Goal: Information Seeking & Learning: Find specific page/section

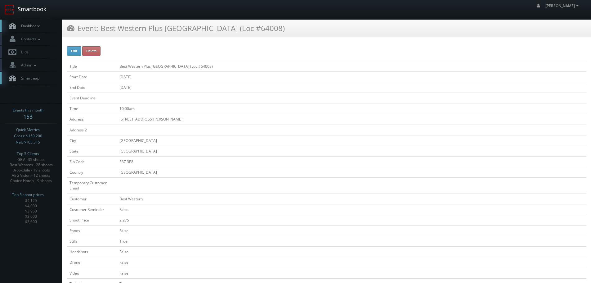
click at [43, 16] on link "Smartbook" at bounding box center [25, 9] width 51 height 19
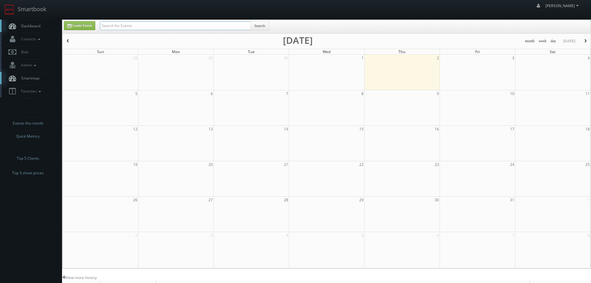
click at [115, 24] on input "text" at bounding box center [175, 25] width 151 height 9
paste input "United Vein & Vascular Centers"
type input "United Vein & Vascular Centers"
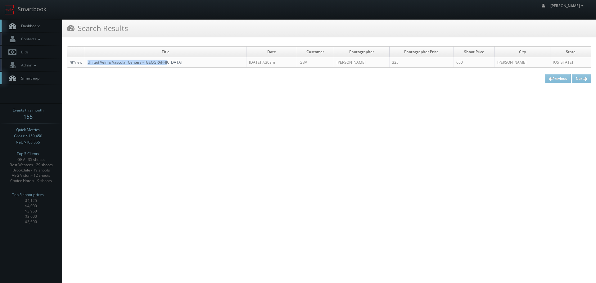
copy link "United Vein & Vascular Centers - Clear Lake"
drag, startPoint x: 170, startPoint y: 64, endPoint x: 89, endPoint y: 64, distance: 81.6
click at [89, 64] on td "United Vein & Vascular Centers - Clear Lake" at bounding box center [165, 62] width 161 height 11
click at [34, 8] on link "Smartbook" at bounding box center [25, 9] width 51 height 19
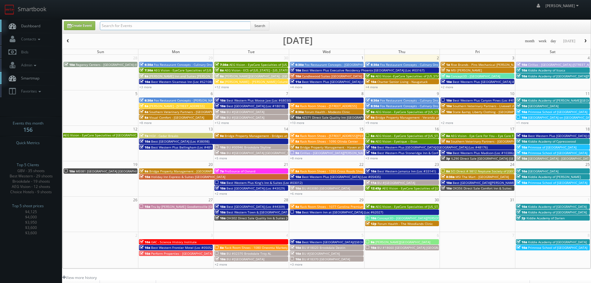
click at [131, 24] on input "text" at bounding box center [175, 25] width 151 height 9
paste input "#48199)"
type input "#48199"
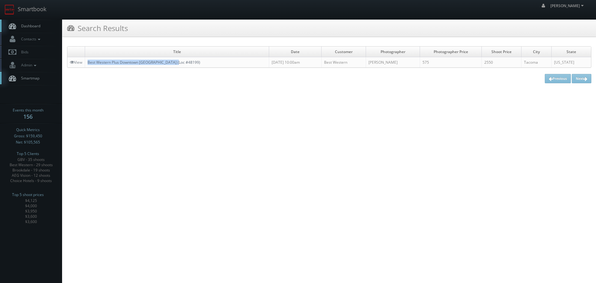
copy link "Best Western Plus Downtown [GEOGRAPHIC_DATA] (Loc #48199)"
drag, startPoint x: 197, startPoint y: 62, endPoint x: 90, endPoint y: 64, distance: 107.7
click at [90, 64] on td "Best Western Plus Downtown [GEOGRAPHIC_DATA] (Loc #48199)" at bounding box center [177, 62] width 184 height 11
click at [44, 10] on link "Smartbook" at bounding box center [25, 9] width 51 height 19
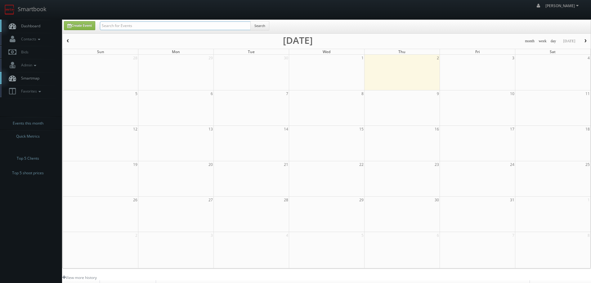
click at [128, 27] on input "text" at bounding box center [175, 25] width 151 height 9
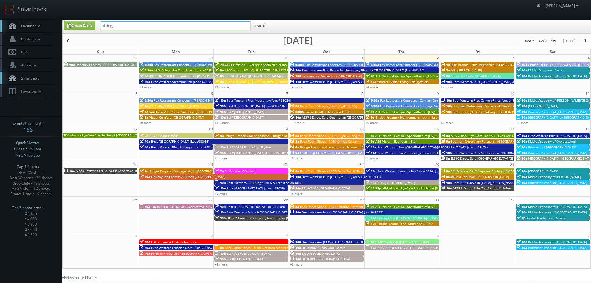
type input "al dugg"
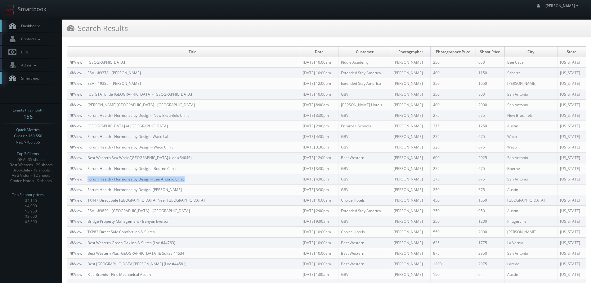
copy link "Forum Health - Hormones by Design - San Antonio Clinic"
drag, startPoint x: 192, startPoint y: 179, endPoint x: 89, endPoint y: 180, distance: 103.0
click at [89, 180] on td "Forum Health - Hormones by Design - San Antonio Clinic" at bounding box center [192, 178] width 215 height 11
click at [33, 16] on link "Smartbook" at bounding box center [25, 9] width 51 height 19
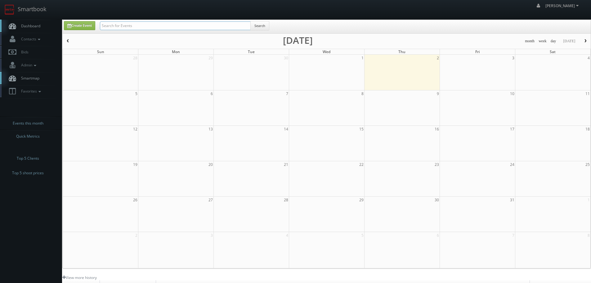
click at [157, 25] on input "text" at bounding box center [175, 25] width 151 height 9
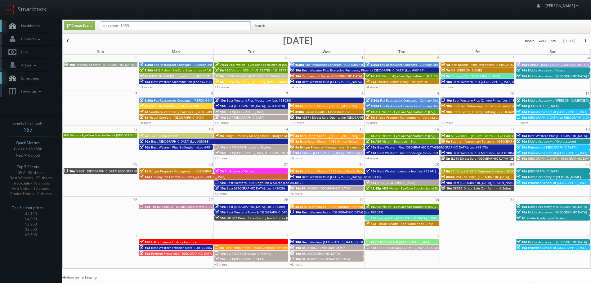
type input "rack room 1085"
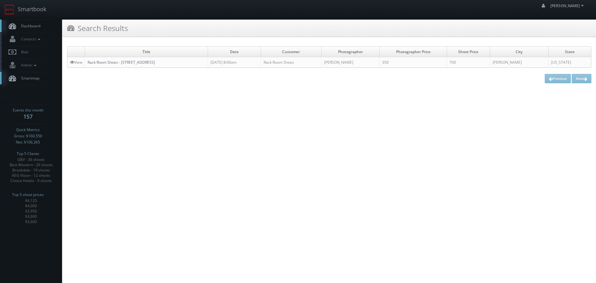
copy link "Rack Room Shoes - 1085 Gateway Plaza"
drag, startPoint x: 181, startPoint y: 59, endPoint x: 89, endPoint y: 64, distance: 92.3
click at [89, 64] on td "Rack Room Shoes - 1085 Gateway Plaza" at bounding box center [146, 62] width 123 height 11
click at [39, 9] on link "Smartbook" at bounding box center [25, 9] width 51 height 19
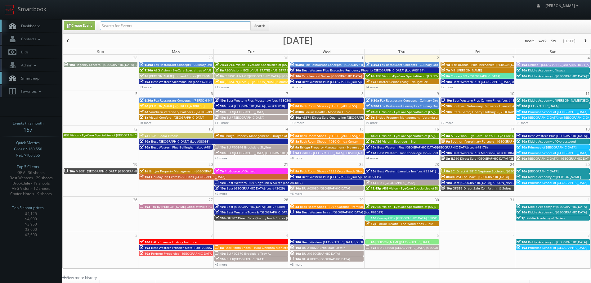
click at [139, 27] on input "text" at bounding box center [175, 25] width 151 height 9
type input "artem"
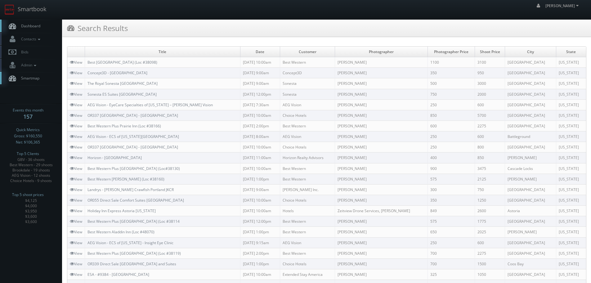
copy link "Concept3D - Portland State University"
drag, startPoint x: 171, startPoint y: 72, endPoint x: 88, endPoint y: 74, distance: 82.9
click at [88, 74] on td "Concept3D - Portland State University" at bounding box center [162, 73] width 155 height 11
click at [43, 5] on link "Smartbook" at bounding box center [25, 9] width 51 height 19
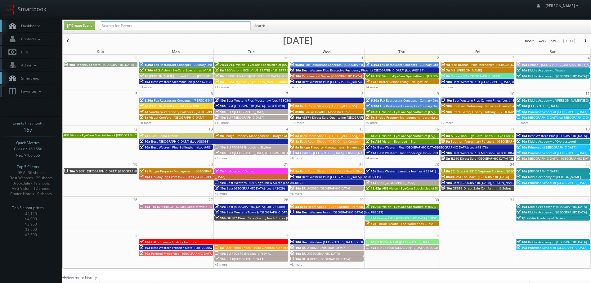
click at [130, 24] on input "text" at bounding box center [175, 25] width 151 height 9
type input "[PERSON_NAME]"
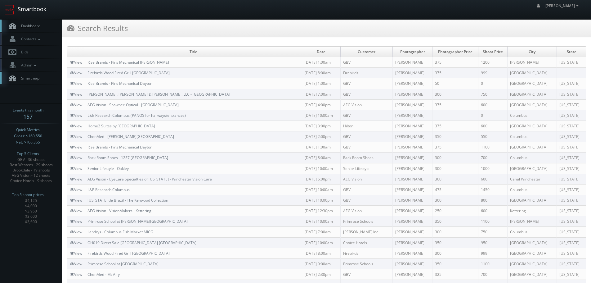
click at [43, 9] on link "Smartbook" at bounding box center [25, 9] width 51 height 19
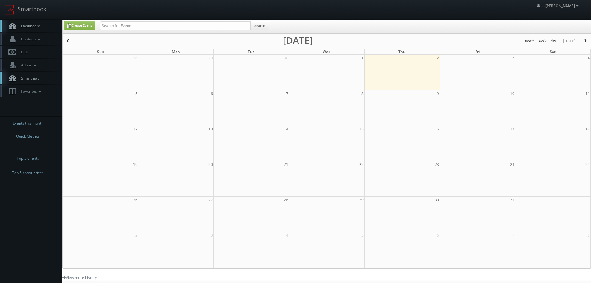
click at [140, 32] on div "Search" at bounding box center [184, 27] width 169 height 12
click at [141, 28] on input "text" at bounding box center [175, 25] width 151 height 9
click at [141, 25] on input "text" at bounding box center [175, 25] width 151 height 9
type input "remmick"
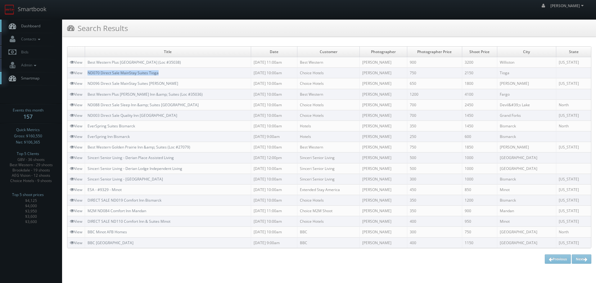
copy link "ND070 Direct Sale MainStay Suites Tioga"
drag, startPoint x: 170, startPoint y: 72, endPoint x: 89, endPoint y: 73, distance: 80.4
click at [89, 73] on td "ND070 Direct Sale MainStay Suites Tioga" at bounding box center [168, 73] width 166 height 11
click at [35, 14] on link "Smartbook" at bounding box center [25, 9] width 51 height 19
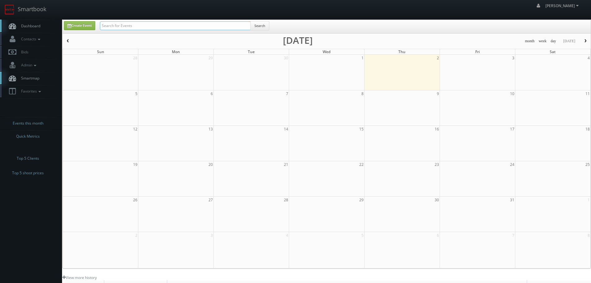
click at [175, 22] on input "text" at bounding box center [175, 25] width 151 height 9
paste input "SPARK by HILTON"
type input "SPARK by HILTON"
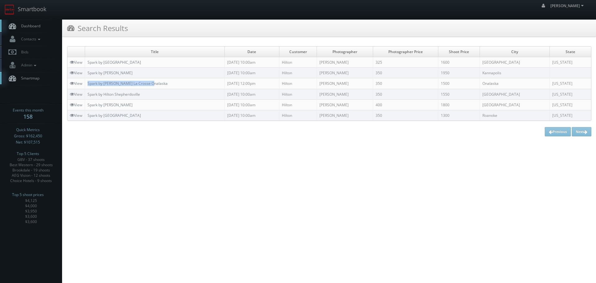
copy link "Spark by Hilton La Crosse Onalaska"
drag, startPoint x: 159, startPoint y: 84, endPoint x: 87, endPoint y: 84, distance: 71.4
click at [87, 84] on td "Spark by Hilton La Crosse Onalaska" at bounding box center [155, 83] width 140 height 11
click at [37, 5] on link "Smartbook" at bounding box center [25, 9] width 51 height 19
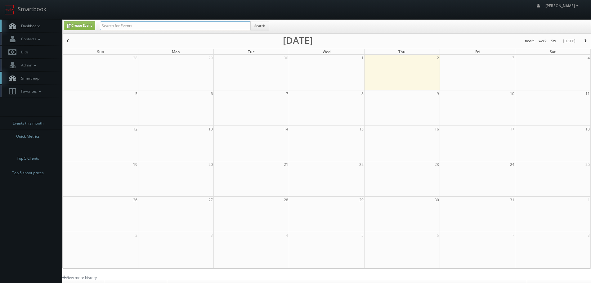
click at [159, 26] on input "text" at bounding box center [175, 25] width 151 height 9
type input "[PERSON_NAME]"
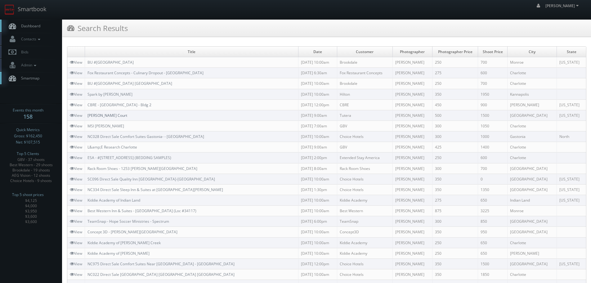
copy link "Tutera - Wesley Court"
drag, startPoint x: 141, startPoint y: 115, endPoint x: 89, endPoint y: 113, distance: 51.6
click at [89, 113] on td "Tutera - Wesley Court" at bounding box center [191, 115] width 213 height 11
copy tr "CBRE - Carolina Commerce Center - Bldg 2"
drag, startPoint x: 172, startPoint y: 104, endPoint x: 85, endPoint y: 107, distance: 86.7
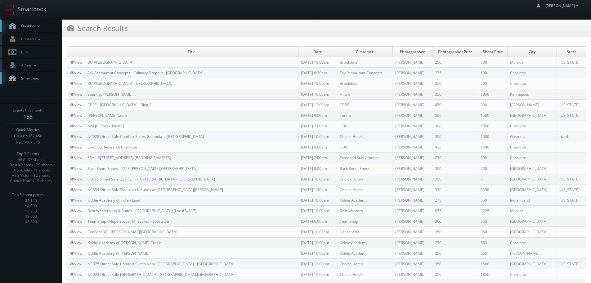
click at [85, 107] on tr "View CBRE - Carolina Commerce Center - Bldg 2 09/16/2025 12:00pm CBRE Clay Town…" at bounding box center [326, 104] width 519 height 11
click at [197, 107] on td "CBRE - Carolina Commerce Center - Bldg 2" at bounding box center [191, 104] width 213 height 11
copy link "Carolina Commerce Center - Bldg 2"
drag, startPoint x: 176, startPoint y: 104, endPoint x: 100, endPoint y: 101, distance: 76.4
click at [100, 101] on td "CBRE - Carolina Commerce Center - Bldg 2" at bounding box center [191, 104] width 213 height 11
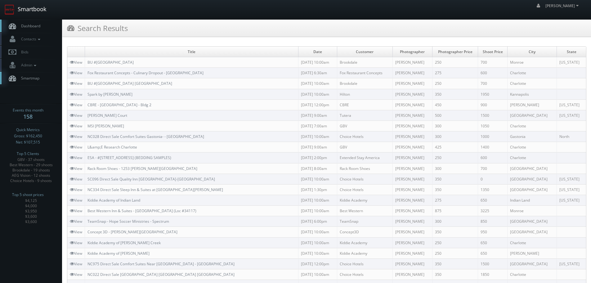
click at [44, 8] on link "Smartbook" at bounding box center [25, 9] width 51 height 19
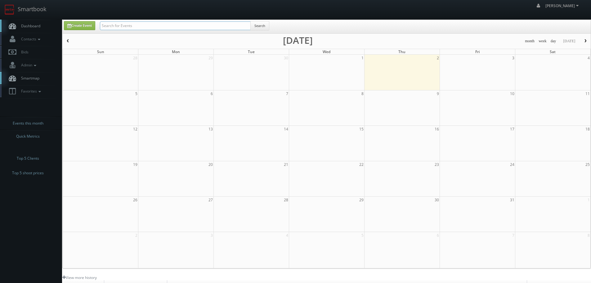
drag, startPoint x: 0, startPoint y: 0, endPoint x: 158, endPoint y: 21, distance: 159.1
click at [158, 21] on input "text" at bounding box center [175, 25] width 151 height 9
type input "cruz"
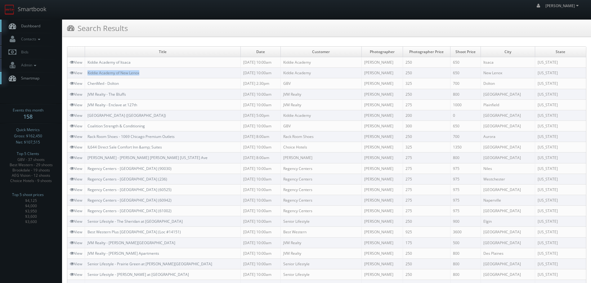
copy link "Kiddie Academy of New Lenox"
drag, startPoint x: 155, startPoint y: 74, endPoint x: 88, endPoint y: 74, distance: 67.0
click at [88, 74] on td "Kiddie Academy of New Lenox" at bounding box center [163, 73] width 156 height 11
drag, startPoint x: 33, startPoint y: 12, endPoint x: 38, endPoint y: 12, distance: 4.7
click at [33, 12] on link "Smartbook" at bounding box center [25, 9] width 51 height 19
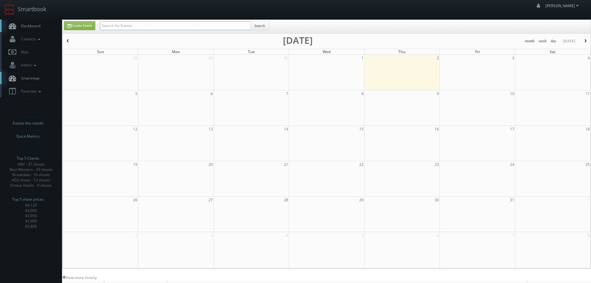
drag, startPoint x: 0, startPoint y: 0, endPoint x: 130, endPoint y: 26, distance: 133.0
click at [130, 26] on input "text" at bounding box center [175, 25] width 151 height 9
type input "f"
type input "gery"
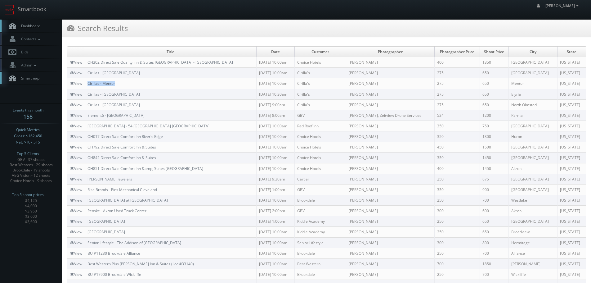
copy link "Cirillas - Mentor"
drag, startPoint x: 122, startPoint y: 83, endPoint x: 89, endPoint y: 84, distance: 32.6
click at [89, 84] on td "Cirillas - Mentor" at bounding box center [171, 83] width 172 height 11
copy link "Cirillas - North Olmsted"
drag, startPoint x: 137, startPoint y: 103, endPoint x: 89, endPoint y: 103, distance: 48.4
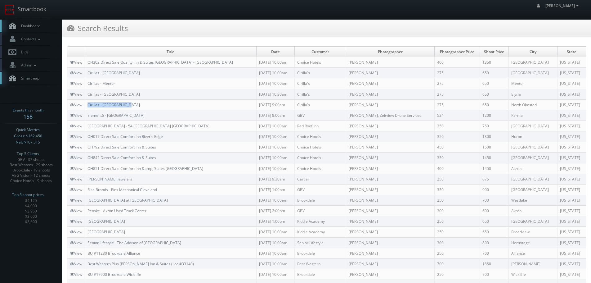
click at [89, 103] on td "Cirillas - North Olmsted" at bounding box center [171, 104] width 172 height 11
copy tr "Cirillas - Elyria"
drag, startPoint x: 118, startPoint y: 93, endPoint x: 83, endPoint y: 91, distance: 35.2
click at [83, 91] on tr "View Cirillas - Elyria 09/17/2025 10:30am Cirilla's Gery Petrof 275 650 Elyria …" at bounding box center [326, 94] width 519 height 11
copy tr "Cirillas - Mentor"
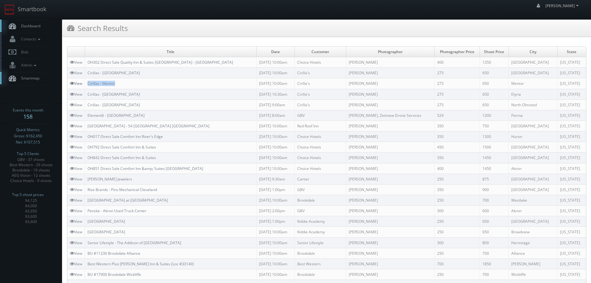
drag, startPoint x: 129, startPoint y: 84, endPoint x: 82, endPoint y: 83, distance: 47.5
click at [82, 83] on tr "View Cirillas - Mentor 09/18/2025 10:00am Cirilla's Gery Petrof 275 650 Mentor …" at bounding box center [326, 83] width 519 height 11
click at [40, 9] on link "Smartbook" at bounding box center [25, 9] width 51 height 19
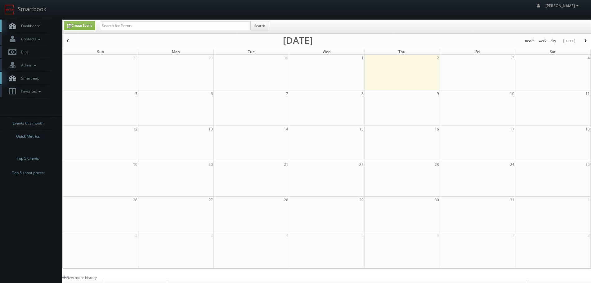
click at [147, 25] on input "text" at bounding box center [175, 25] width 151 height 9
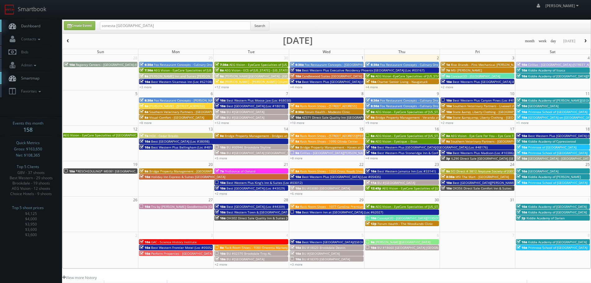
type input "sonesta vancouver"
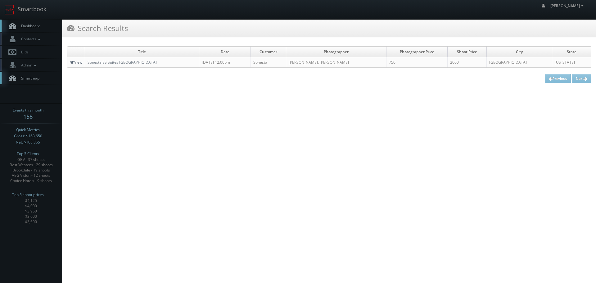
click at [78, 63] on link "View" at bounding box center [76, 62] width 12 height 5
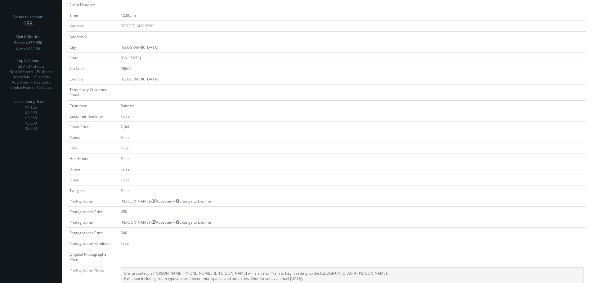
scroll to position [35, 0]
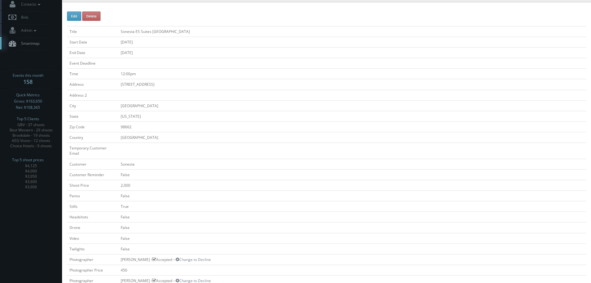
copy td "Sonesta ES Suites Portland Vancouver 41st Street"
drag, startPoint x: 227, startPoint y: 29, endPoint x: 146, endPoint y: 54, distance: 84.2
click at [118, 29] on td "Sonesta ES Suites Portland Vancouver 41st Street" at bounding box center [352, 31] width 468 height 11
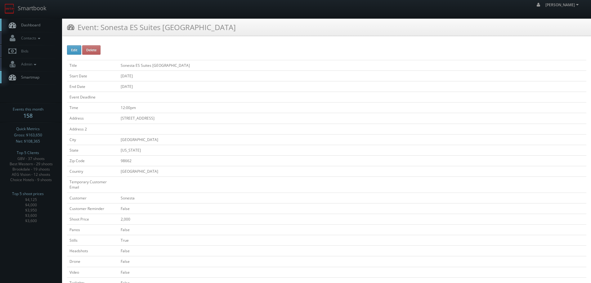
scroll to position [0, 0]
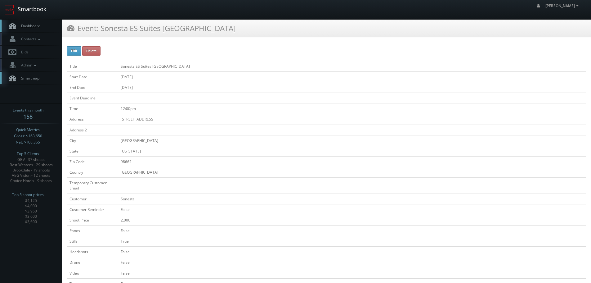
click at [36, 12] on link "Smartbook" at bounding box center [25, 9] width 51 height 19
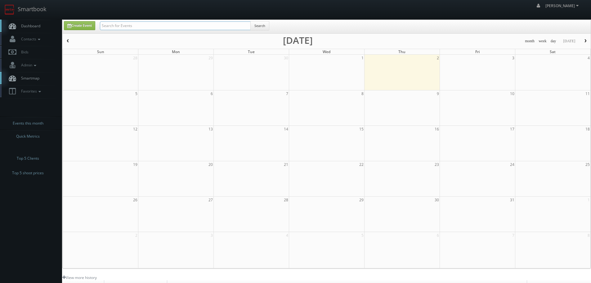
drag, startPoint x: 0, startPoint y: 0, endPoint x: 156, endPoint y: 27, distance: 158.5
click at [156, 27] on input "text" at bounding box center [175, 25] width 151 height 9
type input "oh"
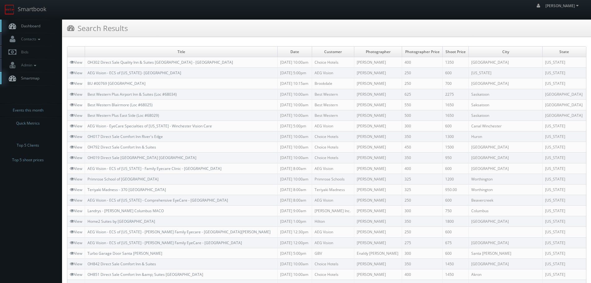
copy td "David Oh"
drag, startPoint x: 389, startPoint y: 96, endPoint x: 366, endPoint y: 97, distance: 22.7
click at [366, 97] on td "David Oh" at bounding box center [378, 94] width 48 height 11
click at [48, 8] on link "Smartbook" at bounding box center [25, 9] width 51 height 19
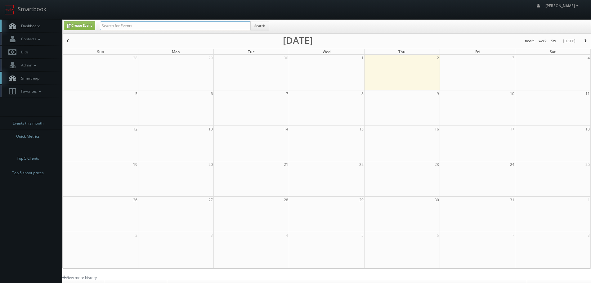
click at [161, 27] on input "text" at bounding box center [175, 25] width 151 height 9
paste input "David Oh"
type input "David Oh"
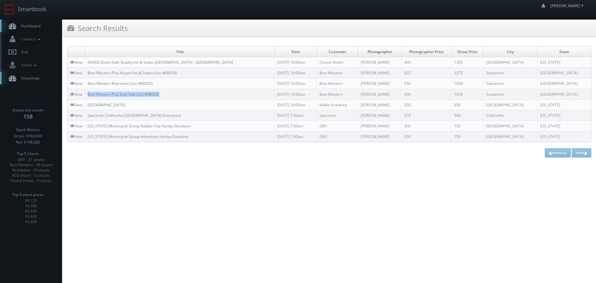
copy link "Best Western Plus East Side (Loc #68029)"
drag, startPoint x: 165, startPoint y: 92, endPoint x: 88, endPoint y: 93, distance: 77.0
click at [88, 93] on td "Best Western Plus East Side (Loc #68029)" at bounding box center [180, 94] width 190 height 11
copy link "Best Western Blairmore (Loc #68025)"
drag, startPoint x: 161, startPoint y: 81, endPoint x: 89, endPoint y: 84, distance: 72.4
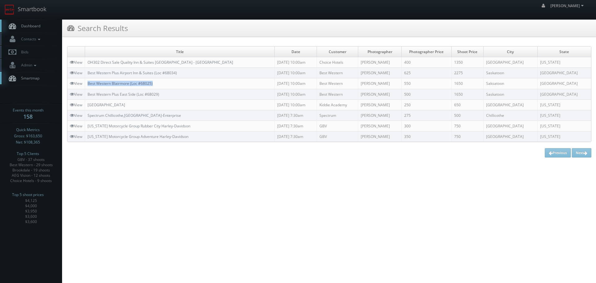
click at [89, 84] on td "Best Western Blairmore (Loc #68025)" at bounding box center [180, 83] width 190 height 11
copy link "Best Western Plus Airport Inn & Suites (Loc #68034)"
drag, startPoint x: 195, startPoint y: 74, endPoint x: 89, endPoint y: 71, distance: 105.5
click at [89, 71] on td "Best Western Plus Airport Inn & Suites (Loc #68034)" at bounding box center [180, 73] width 190 height 11
click at [29, 10] on link "Smartbook" at bounding box center [25, 9] width 51 height 19
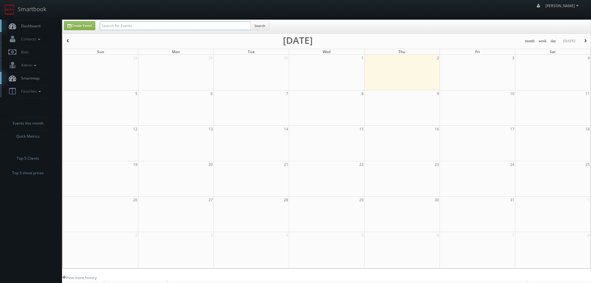
click at [142, 27] on input "text" at bounding box center [175, 25] width 151 height 9
type input "shafer"
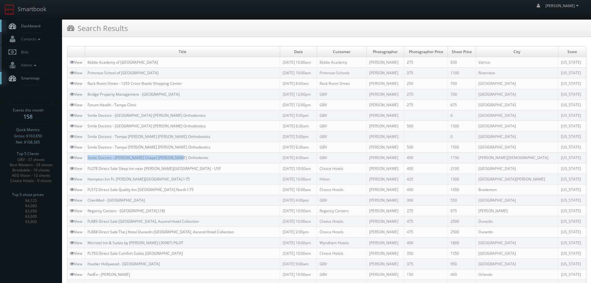
copy link "Smile Doctors - [PERSON_NAME] Chapel [PERSON_NAME] Orthodontic"
drag, startPoint x: 188, startPoint y: 158, endPoint x: 88, endPoint y: 158, distance: 99.6
click at [88, 158] on td "Smile Doctors - Wesley Chapel Farina Orthodontic" at bounding box center [182, 157] width 195 height 11
copy link "Smile Doctors - Tampa Swann Farina Orthodontics"
drag, startPoint x: 185, startPoint y: 145, endPoint x: 89, endPoint y: 146, distance: 95.9
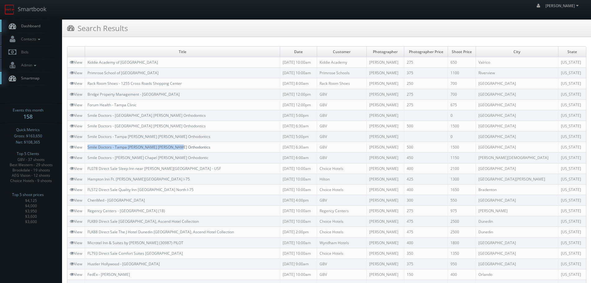
click at [89, 146] on td "Smile Doctors - Tampa Swann Farina Orthodontics" at bounding box center [182, 147] width 195 height 11
copy link "Smile Doctors - Tampa Amberly Farina Orthodontics"
drag, startPoint x: 186, startPoint y: 126, endPoint x: 88, endPoint y: 127, distance: 98.1
click at [88, 127] on td "Smile Doctors - Tampa Amberly Farina Orthodontics" at bounding box center [182, 125] width 195 height 11
click at [236, 114] on td "Smile Doctors - Tampa Amberly Farina Orthodontics" at bounding box center [182, 115] width 195 height 11
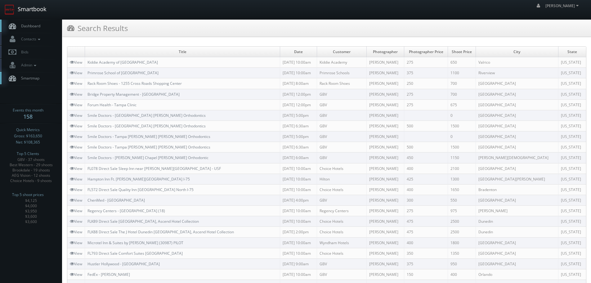
click at [41, 7] on link "Smartbook" at bounding box center [25, 9] width 51 height 19
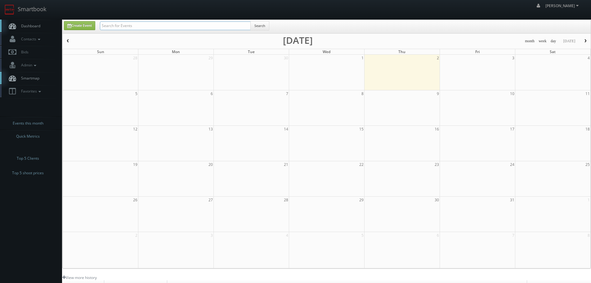
drag, startPoint x: 0, startPoint y: 0, endPoint x: 113, endPoint y: 29, distance: 116.5
click at [113, 29] on input "text" at bounding box center [175, 25] width 151 height 9
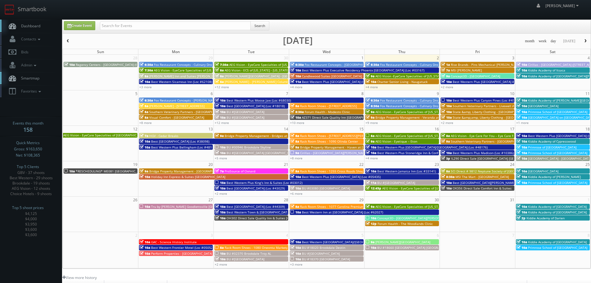
click at [324, 20] on div "Create Event Search" at bounding box center [327, 26] width 528 height 13
click at [198, 26] on input "text" at bounding box center [175, 25] width 151 height 9
click at [289, 26] on div "Create Event Search" at bounding box center [327, 27] width 536 height 12
click at [214, 25] on input "text" at bounding box center [175, 25] width 151 height 9
type input "hatfield"
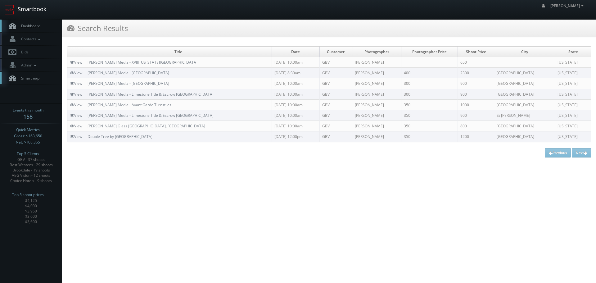
click at [43, 16] on link "Smartbook" at bounding box center [25, 9] width 51 height 19
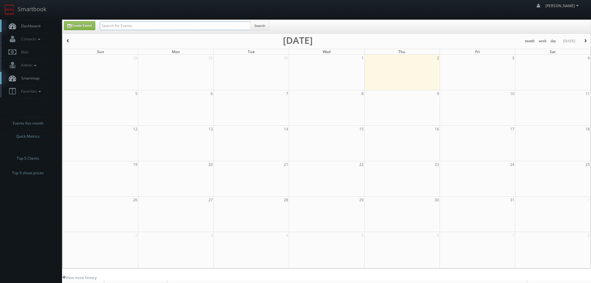
click at [117, 28] on input "text" at bounding box center [175, 25] width 151 height 9
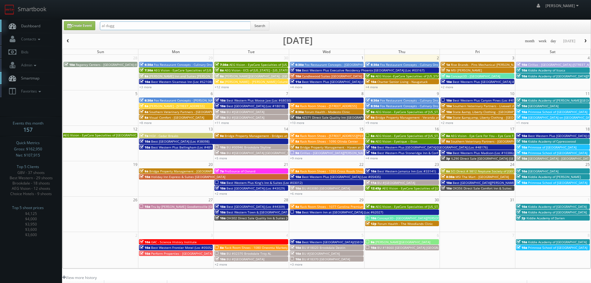
type input "al dugg"
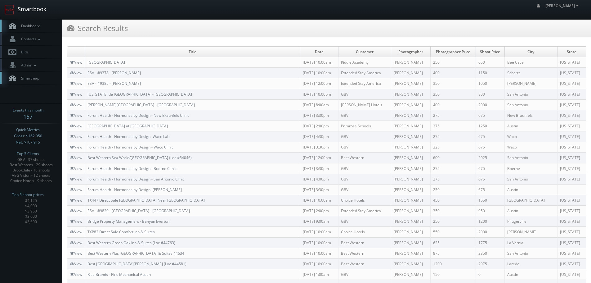
click at [35, 7] on link "Smartbook" at bounding box center [25, 9] width 51 height 19
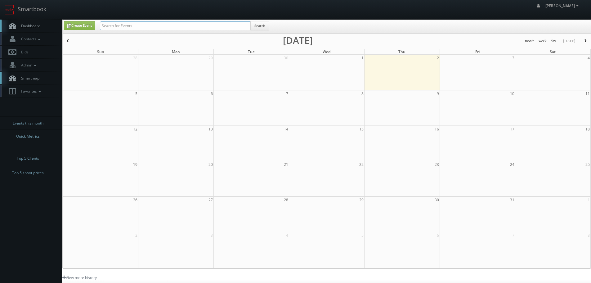
click at [151, 25] on input "text" at bounding box center [175, 25] width 151 height 9
type input "fire"
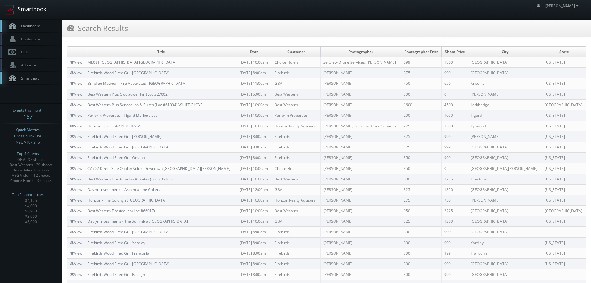
click at [48, 13] on link "Smartbook" at bounding box center [25, 9] width 51 height 19
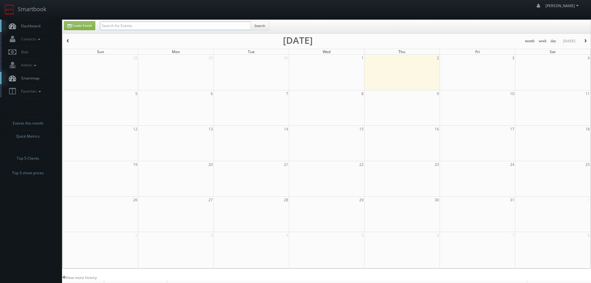
click at [107, 26] on input "text" at bounding box center [175, 25] width 151 height 9
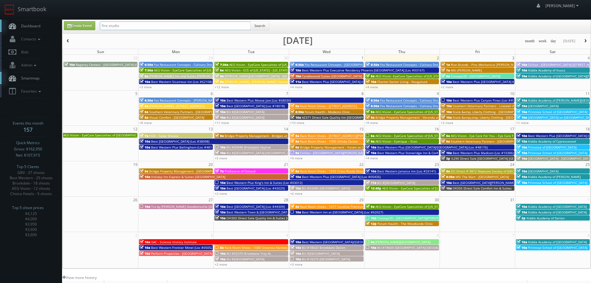
type input "fire studio"
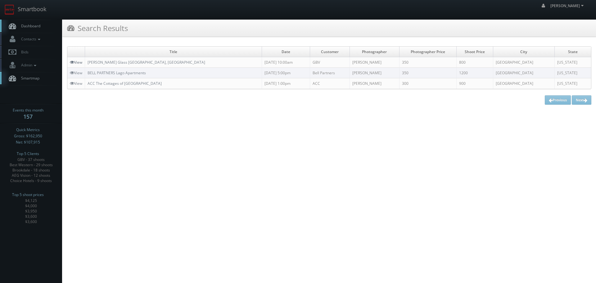
click at [80, 64] on link "View" at bounding box center [76, 62] width 12 height 5
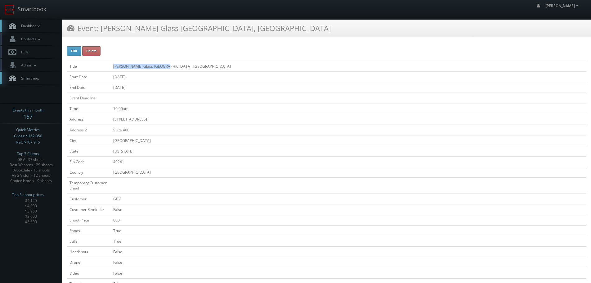
drag, startPoint x: 112, startPoint y: 65, endPoint x: 172, endPoint y: 62, distance: 59.9
click at [172, 62] on tr "Title [PERSON_NAME] Glass [GEOGRAPHIC_DATA], [GEOGRAPHIC_DATA]" at bounding box center [326, 66] width 519 height 11
copy tr "[PERSON_NAME] Glass [GEOGRAPHIC_DATA], [GEOGRAPHIC_DATA]"
